Goal: Check status: Check status

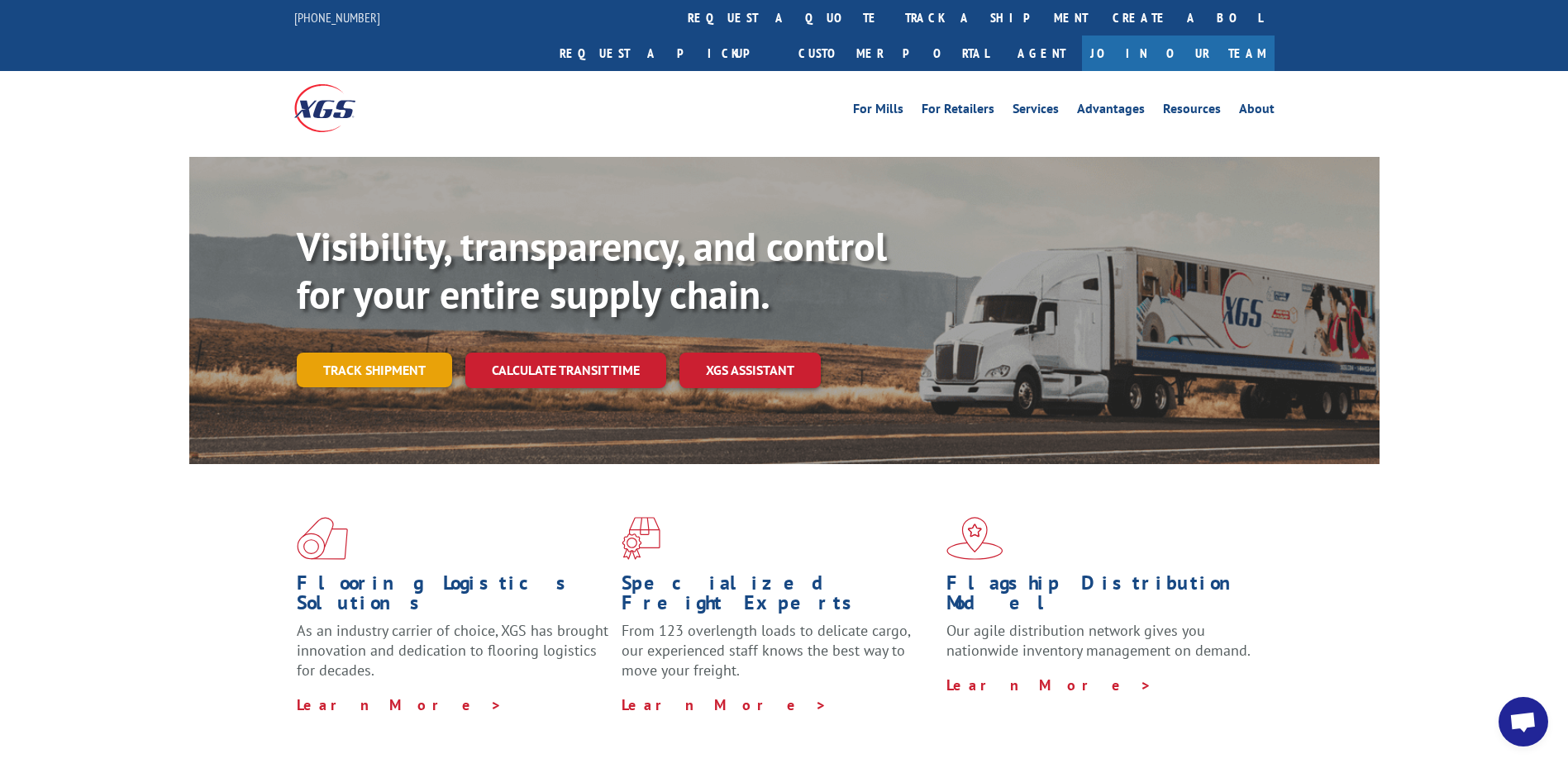
click at [383, 353] on link "Track shipment" at bounding box center [374, 370] width 156 height 34
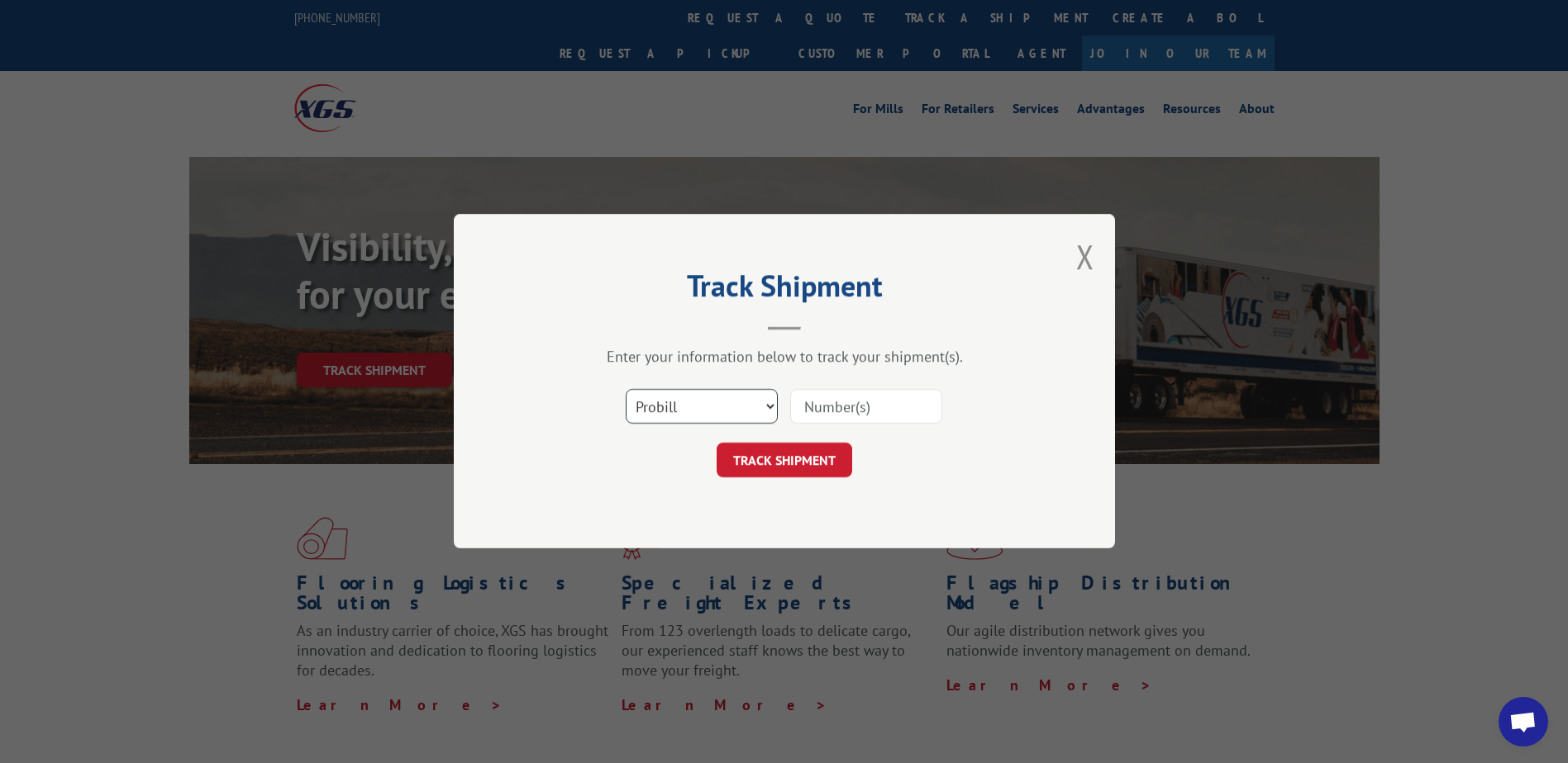
click at [754, 409] on select "Select category... Probill BOL PO" at bounding box center [701, 407] width 152 height 34
select select "bol"
click at [626, 390] on select "Select category... Probill BOL PO" at bounding box center [701, 407] width 152 height 34
paste input "5858190"
type input "5858190"
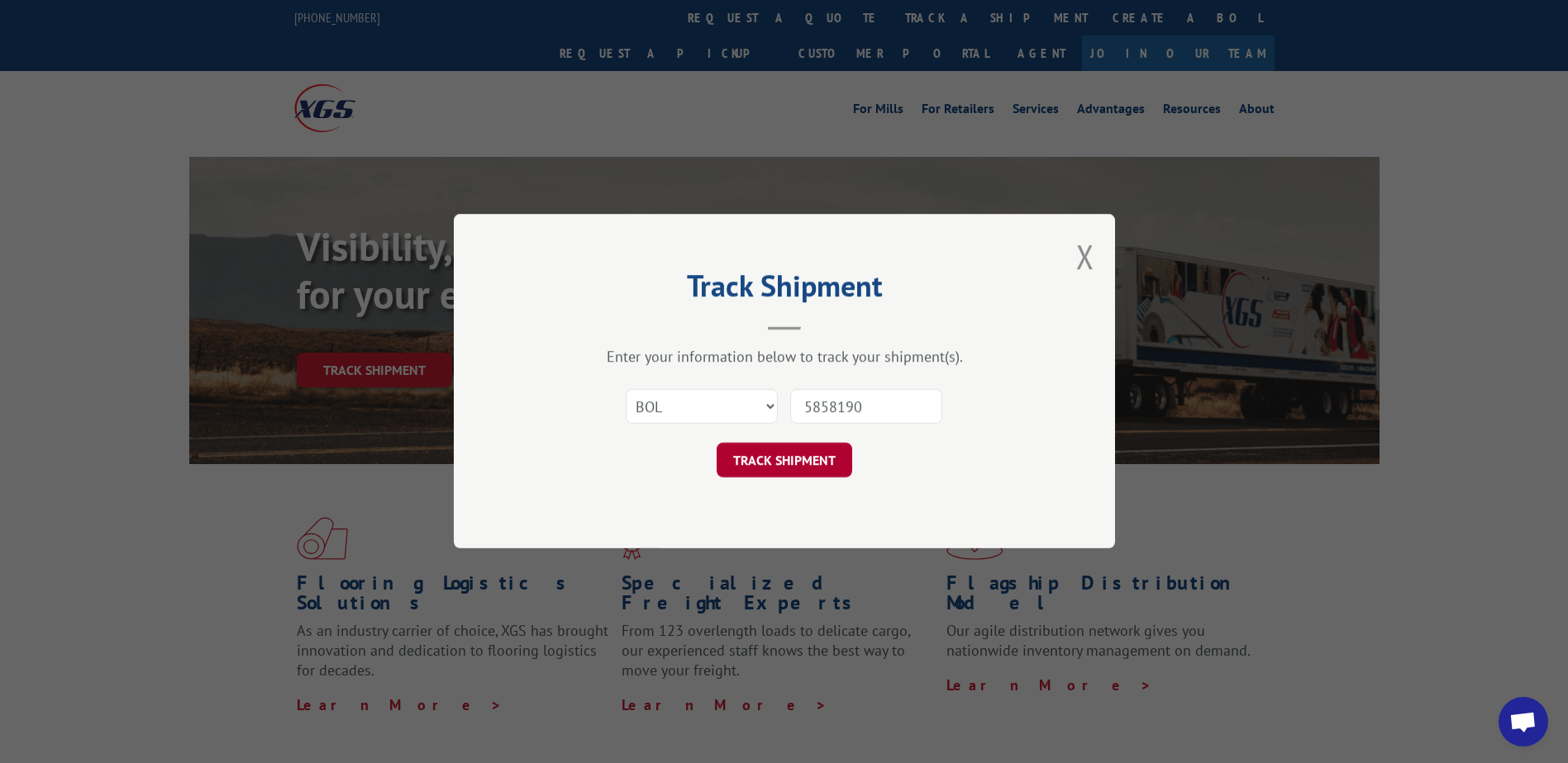
click at [795, 460] on button "TRACK SHIPMENT" at bounding box center [784, 460] width 135 height 34
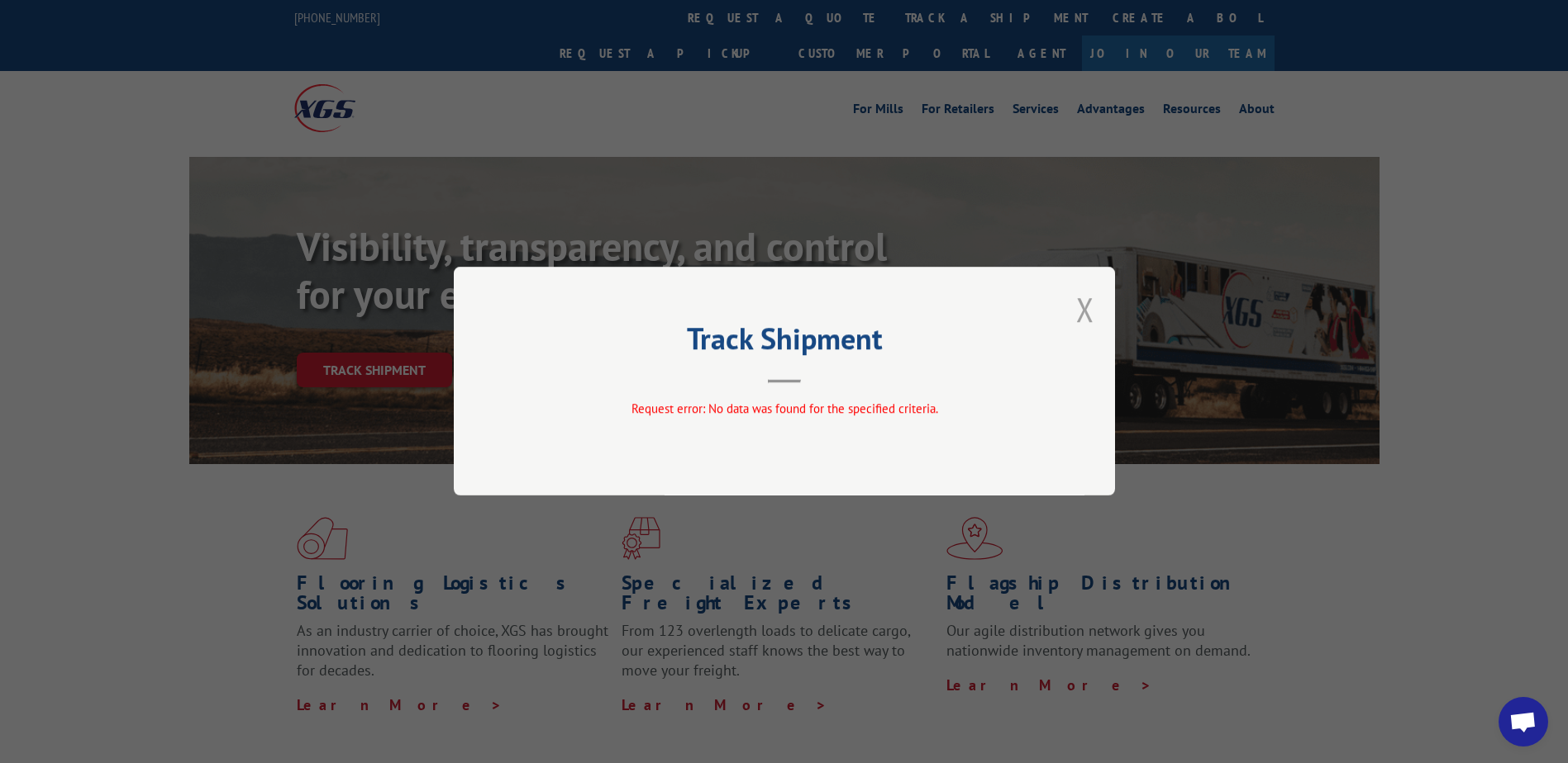
click at [1082, 302] on button "Close modal" at bounding box center [1085, 309] width 18 height 44
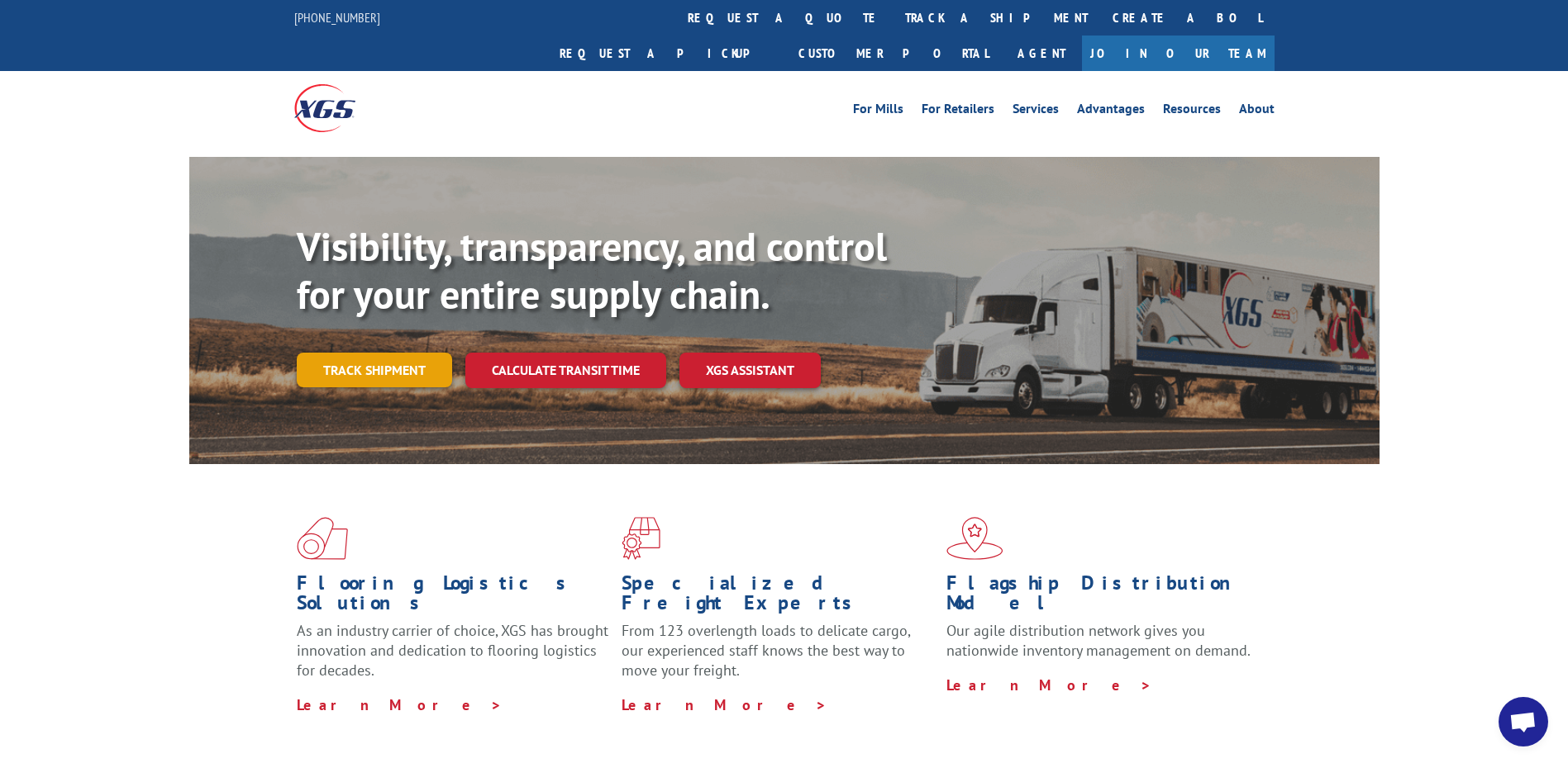
click at [393, 353] on link "Track shipment" at bounding box center [374, 370] width 156 height 34
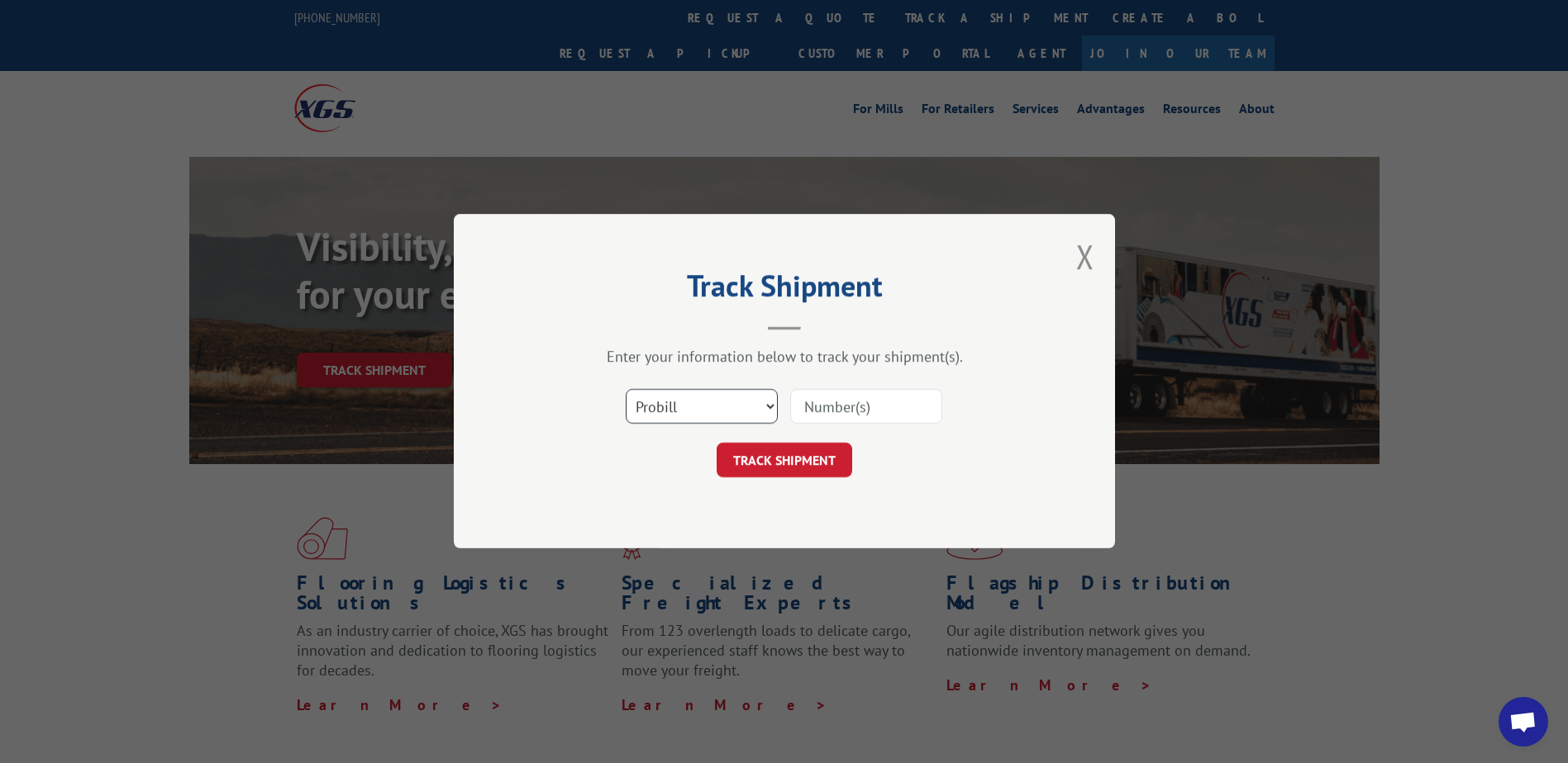
click at [668, 410] on select "Select category... Probill BOL PO" at bounding box center [701, 407] width 152 height 34
click at [626, 390] on select "Select category... Probill BOL PO" at bounding box center [701, 407] width 152 height 34
drag, startPoint x: 708, startPoint y: 411, endPoint x: 705, endPoint y: 423, distance: 12.4
click at [708, 411] on select "Select category... Probill BOL PO" at bounding box center [701, 407] width 152 height 34
select select "bol"
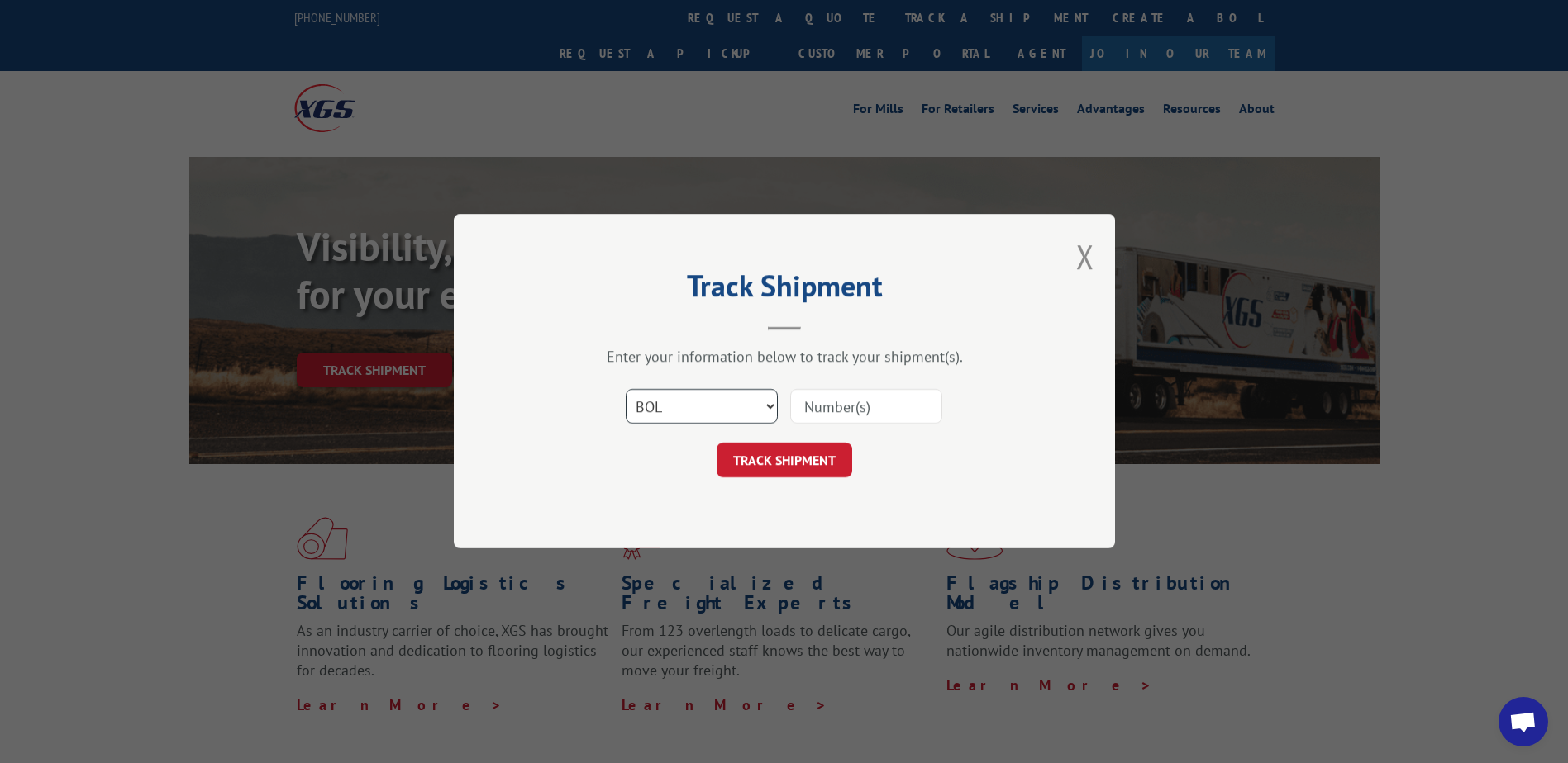
click at [626, 390] on select "Select category... Probill BOL PO" at bounding box center [701, 407] width 152 height 34
paste input "5858190"
type input "5858190"
click at [816, 461] on button "TRACK SHIPMENT" at bounding box center [784, 460] width 135 height 34
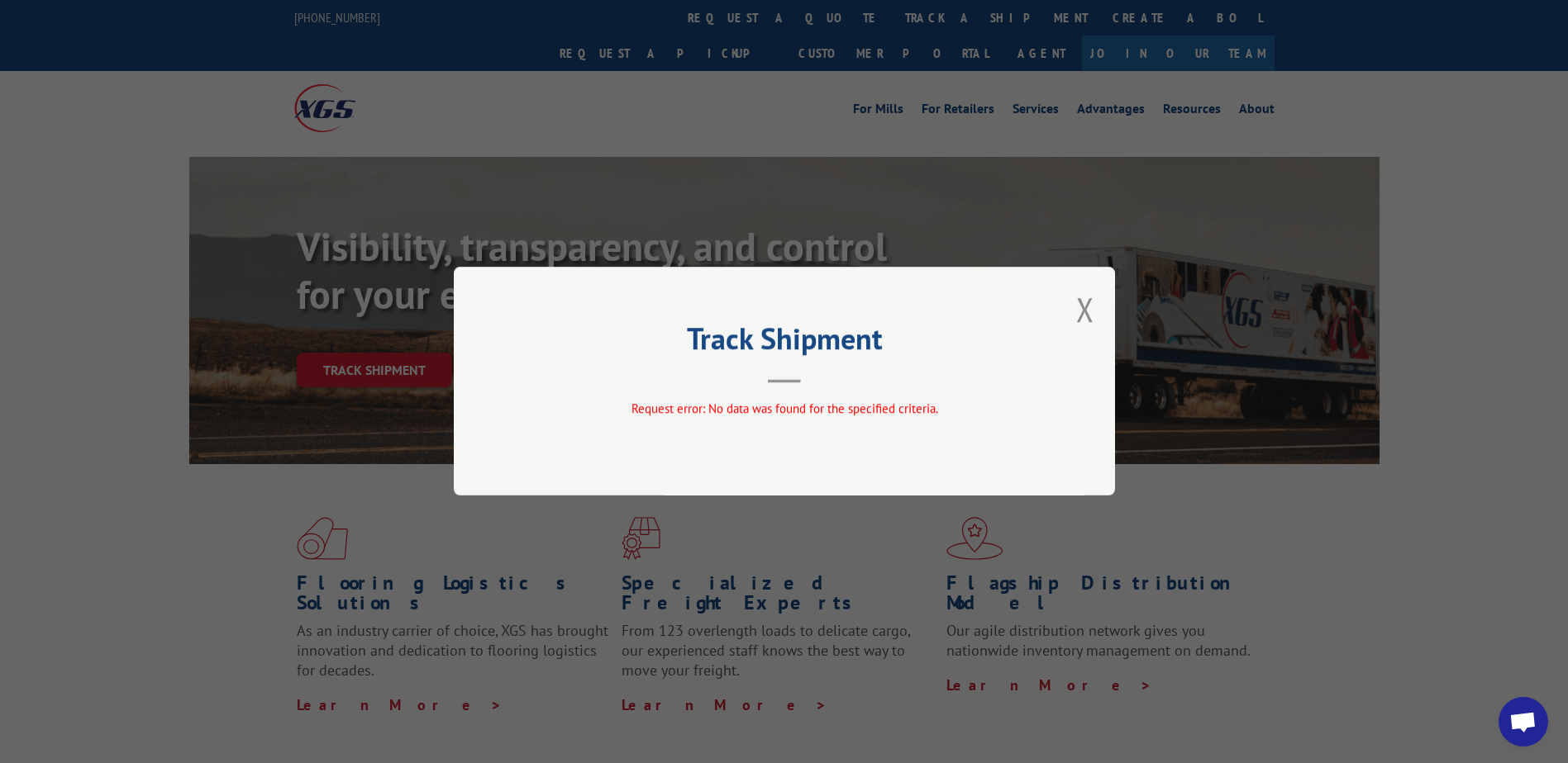
drag, startPoint x: 1085, startPoint y: 307, endPoint x: 610, endPoint y: 83, distance: 525.2
click at [1083, 307] on button "Close modal" at bounding box center [1085, 309] width 18 height 44
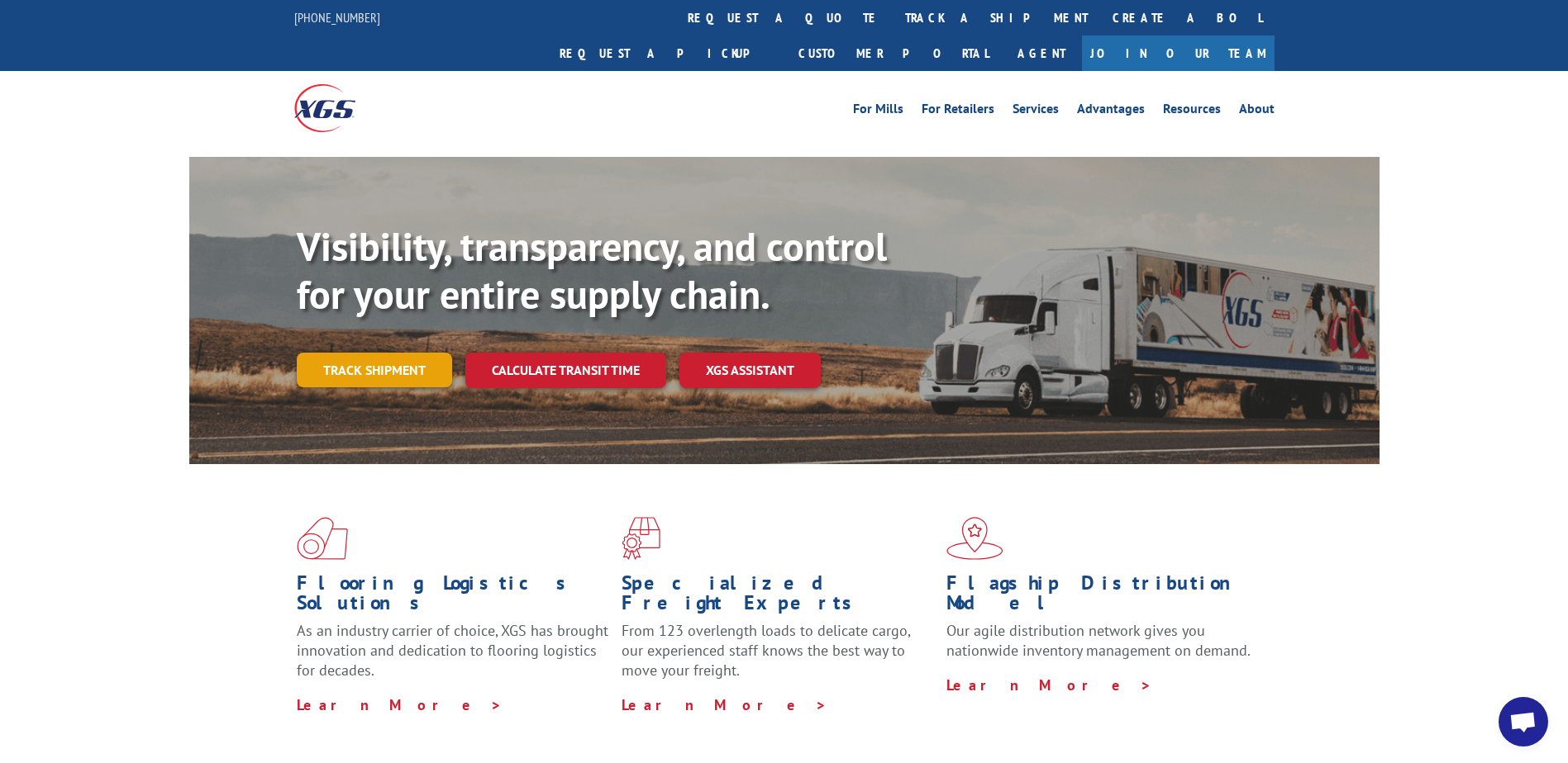
click at [401, 353] on link "Track shipment" at bounding box center [374, 370] width 156 height 34
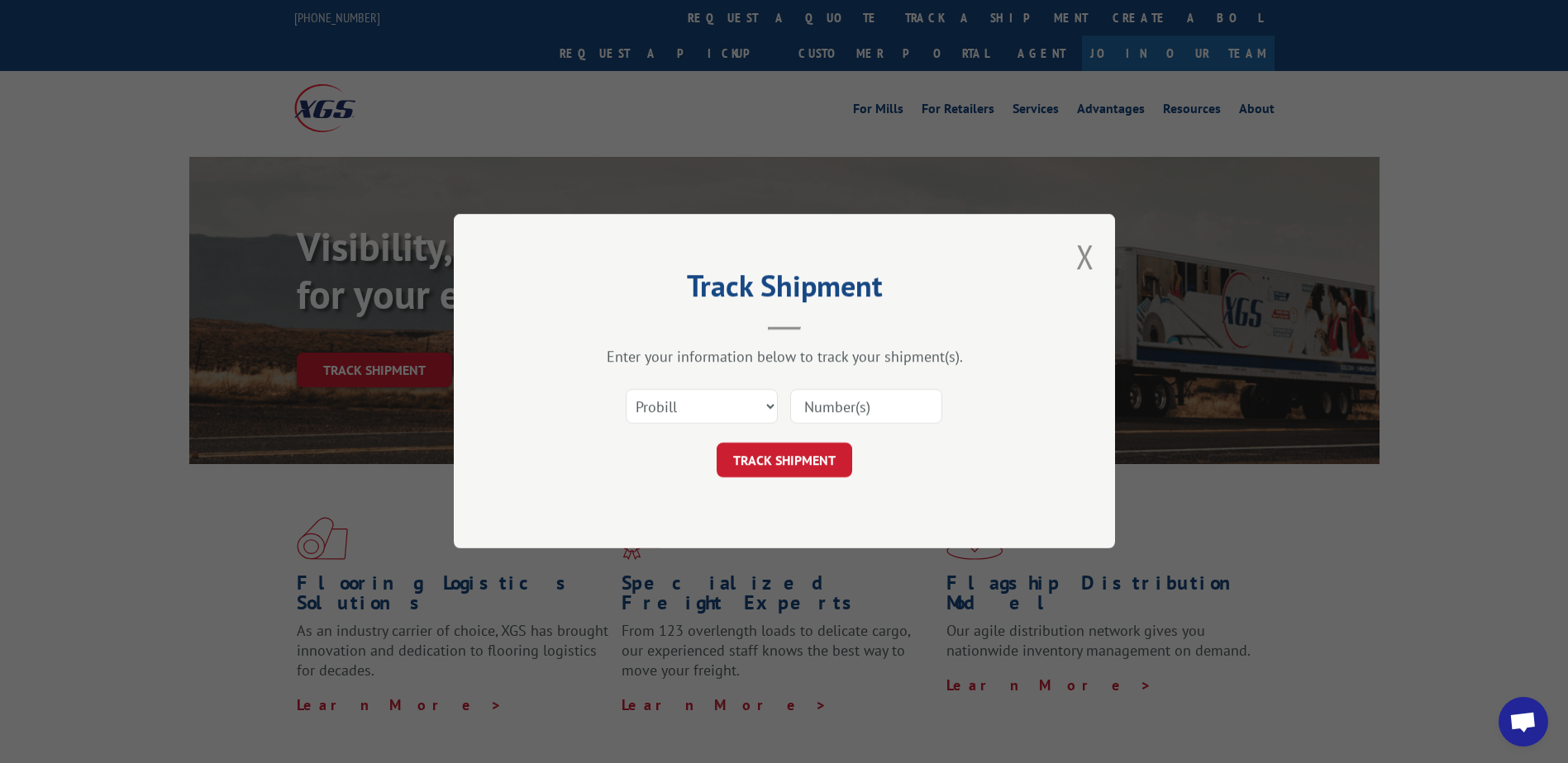
paste input "14398746"
click at [742, 461] on button "TRACK SHIPMENT" at bounding box center [784, 460] width 135 height 34
type input "14398746"
click at [1099, 303] on div "Track Shipment Enter your information below to track your shipment(s). Select c…" at bounding box center [784, 382] width 661 height 334
click at [794, 472] on button "TRACK SHIPMENT" at bounding box center [784, 460] width 135 height 34
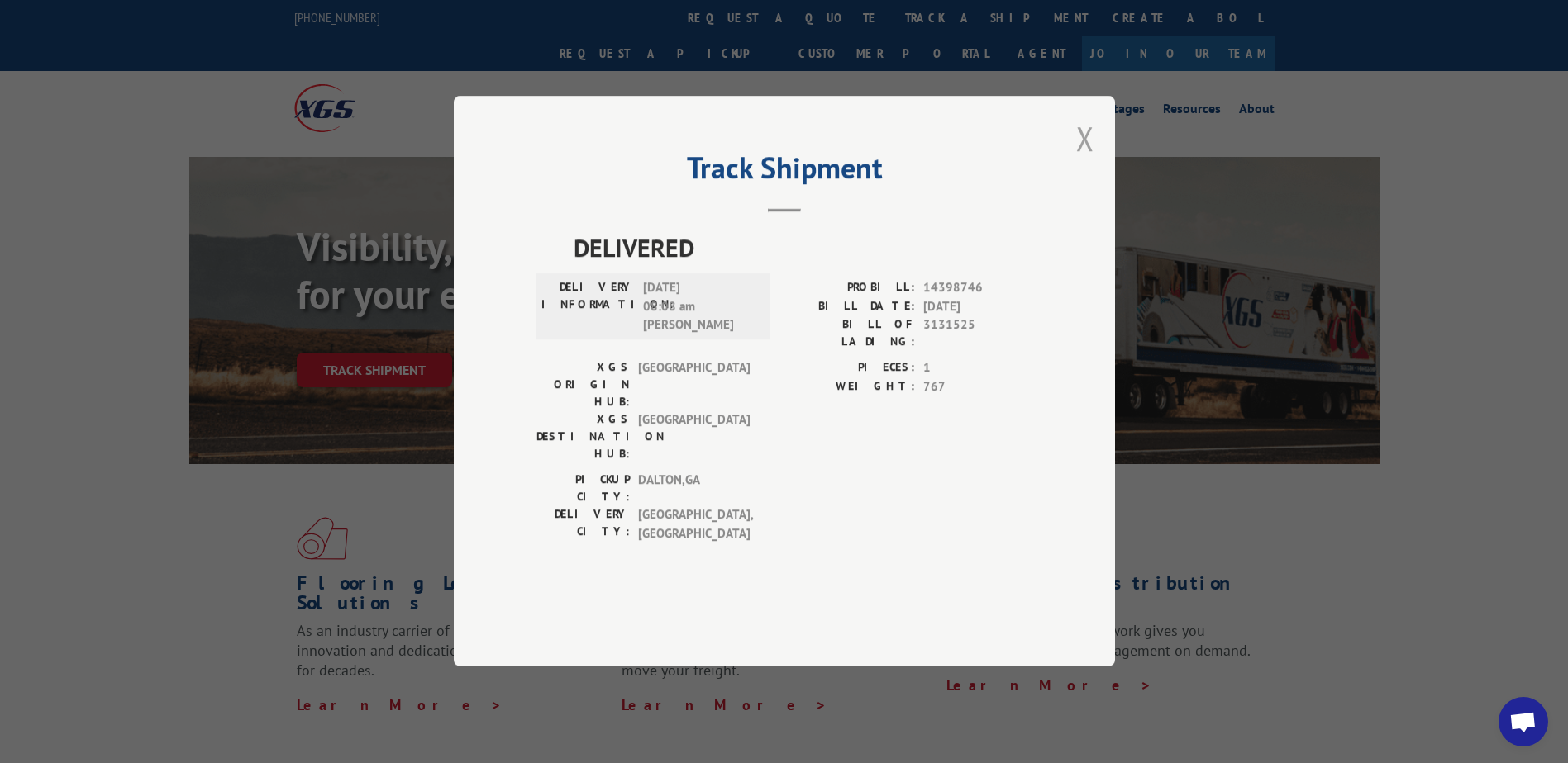
click at [1088, 160] on button "Close modal" at bounding box center [1085, 139] width 18 height 44
